Goal: Book appointment/travel/reservation

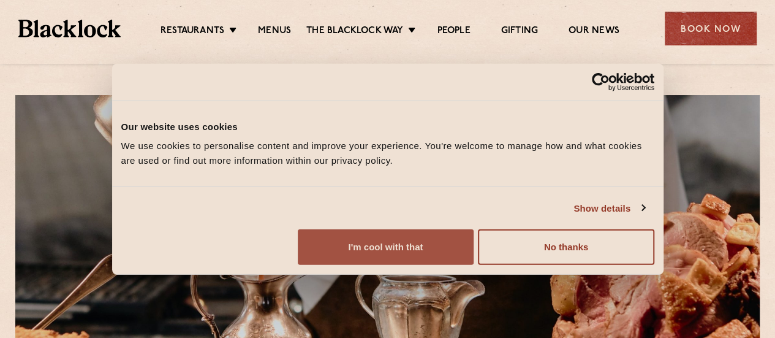
click at [474, 243] on button "I'm cool with that" at bounding box center [386, 247] width 176 height 36
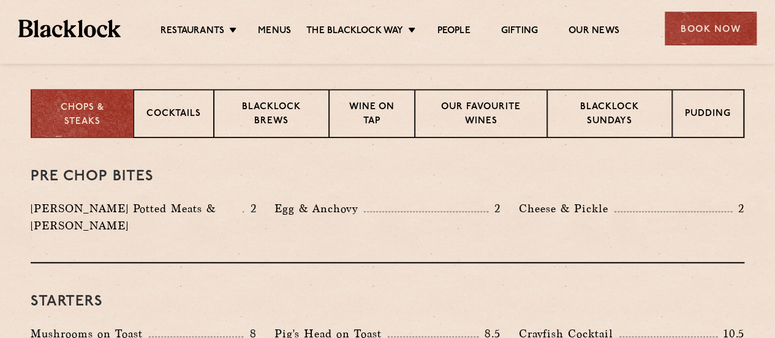
scroll to position [490, 0]
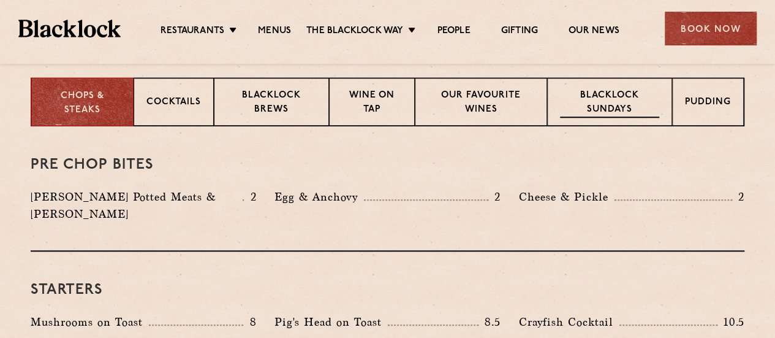
click at [608, 110] on p "Blacklock Sundays" at bounding box center [609, 103] width 99 height 29
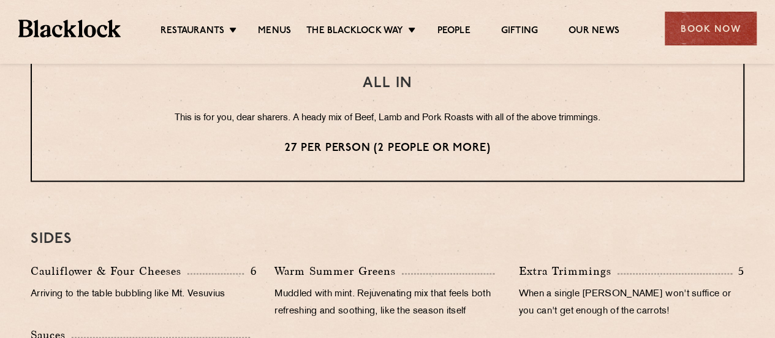
scroll to position [1041, 0]
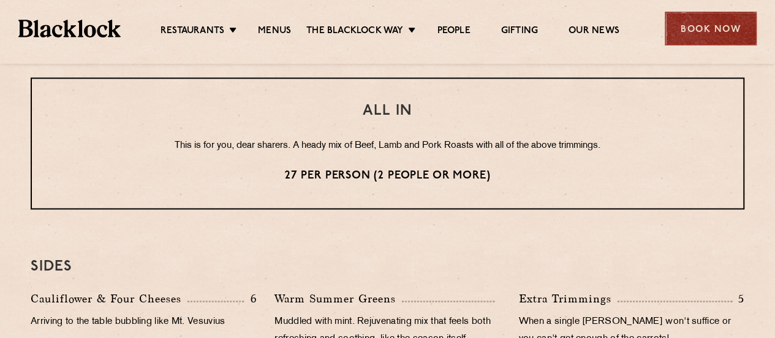
click at [707, 23] on div "Book Now" at bounding box center [711, 29] width 92 height 34
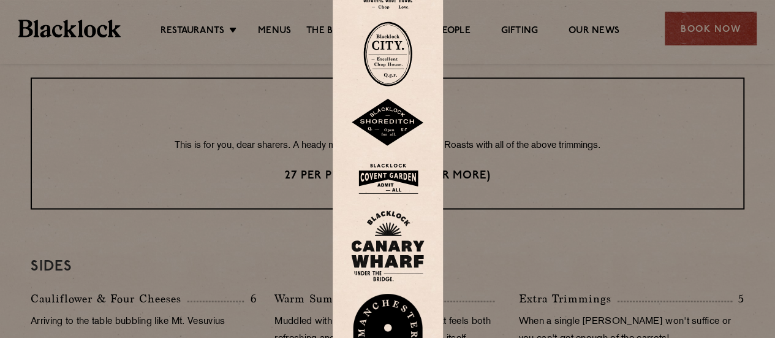
click at [391, 177] on img at bounding box center [388, 179] width 74 height 40
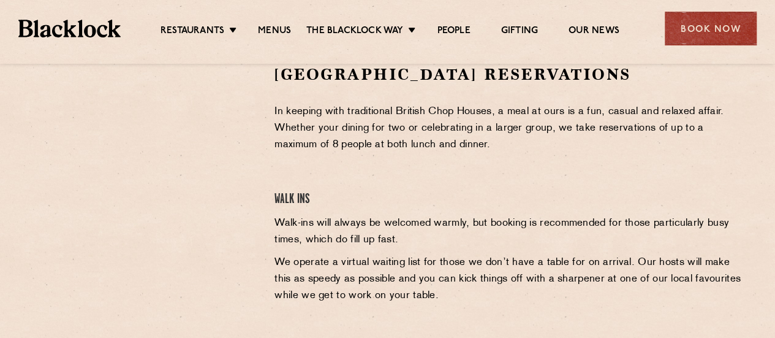
scroll to position [409, 0]
